Goal: Find specific page/section: Find specific page/section

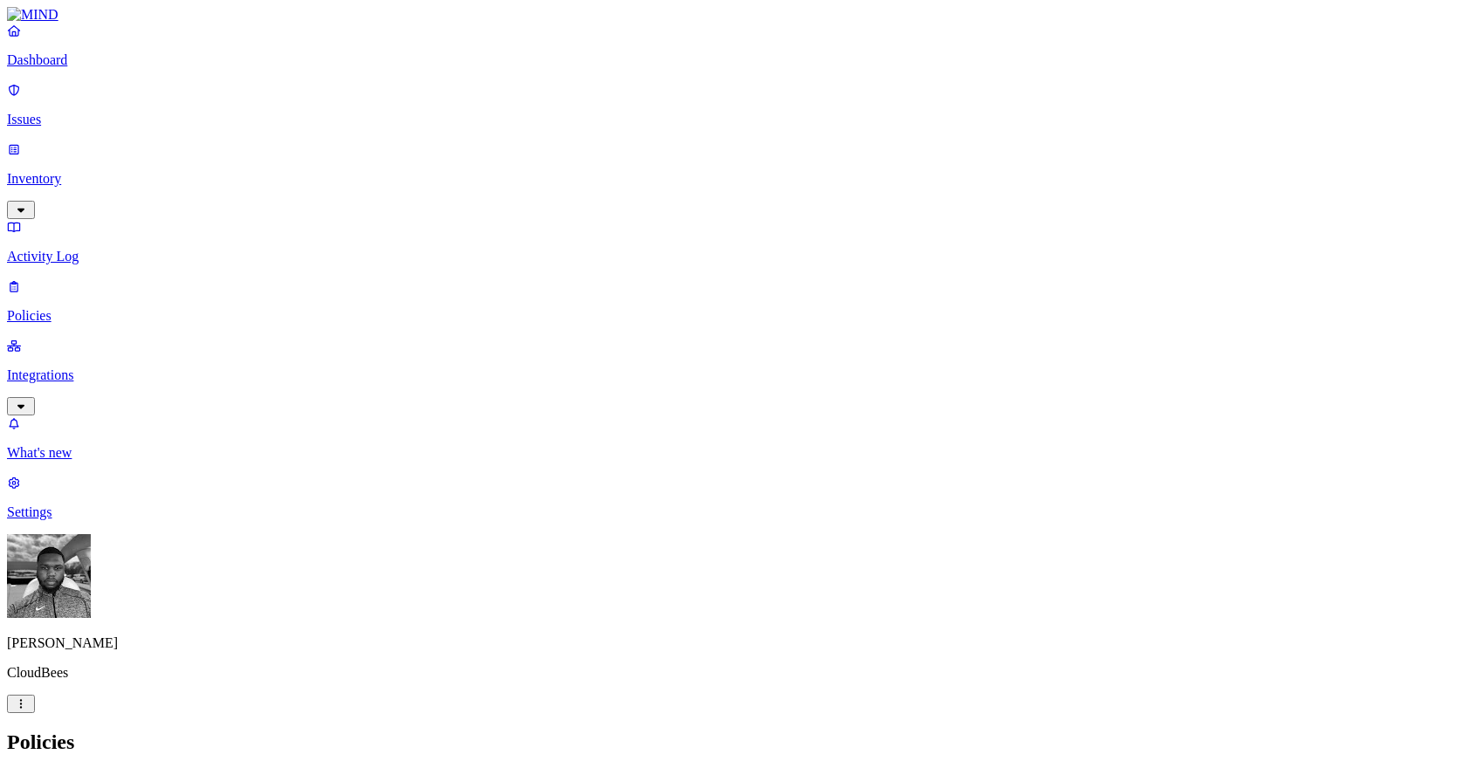
click at [74, 367] on p "Integrations" at bounding box center [734, 375] width 1455 height 16
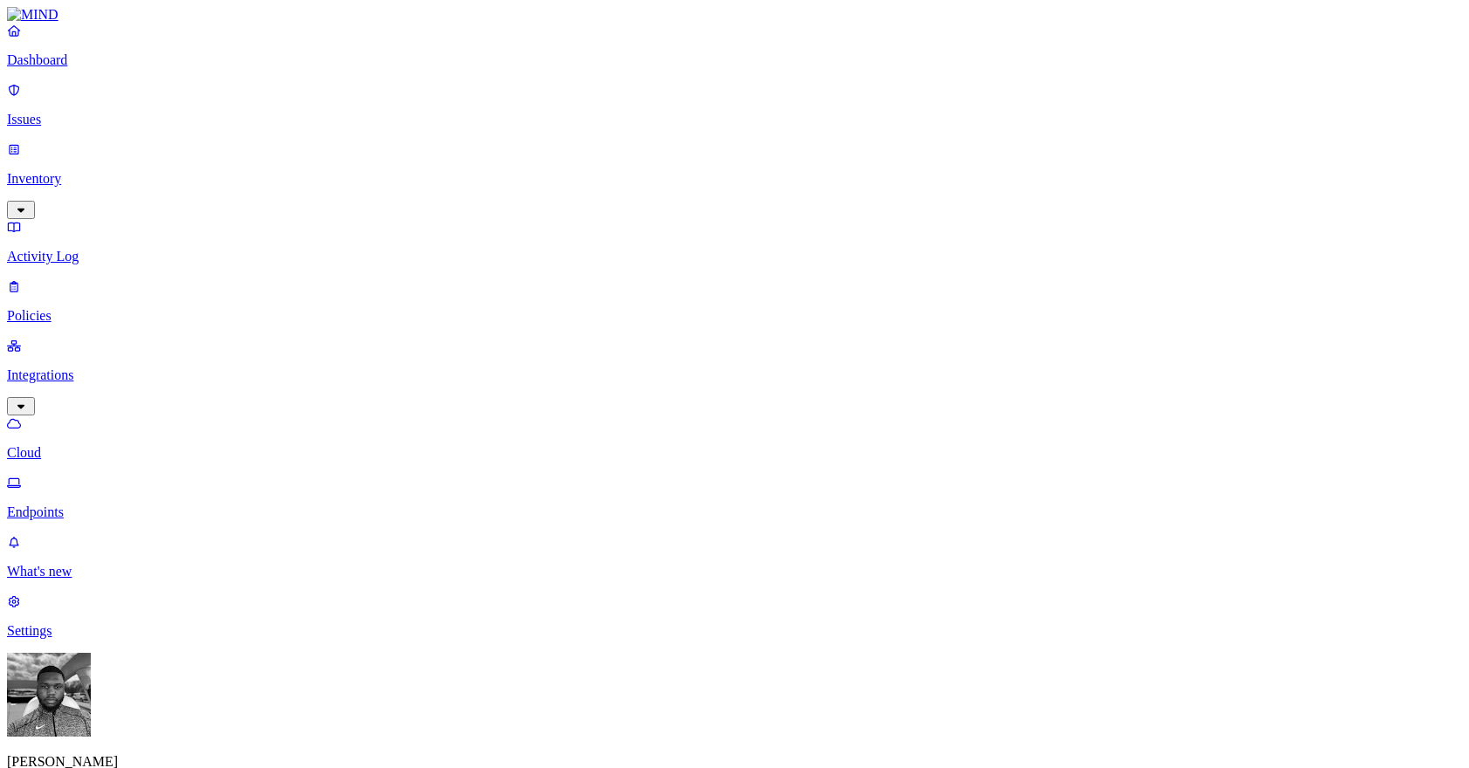
click at [113, 504] on p "Endpoints" at bounding box center [734, 512] width 1455 height 16
